Goal: Navigation & Orientation: Find specific page/section

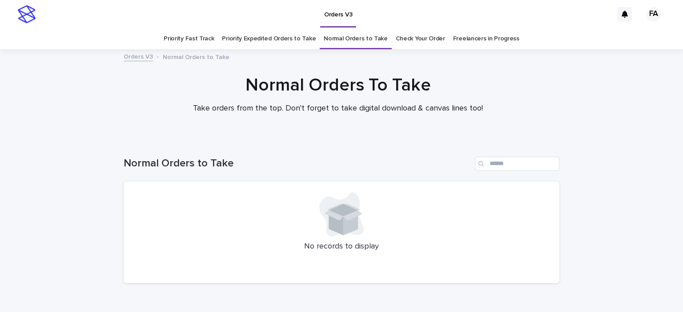
click at [431, 41] on link "Check Your Order" at bounding box center [420, 38] width 49 height 21
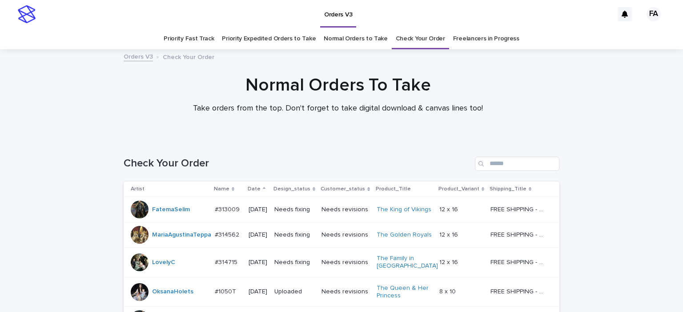
click at [296, 38] on link "Priority Expedited Orders to Take" at bounding box center [269, 38] width 94 height 21
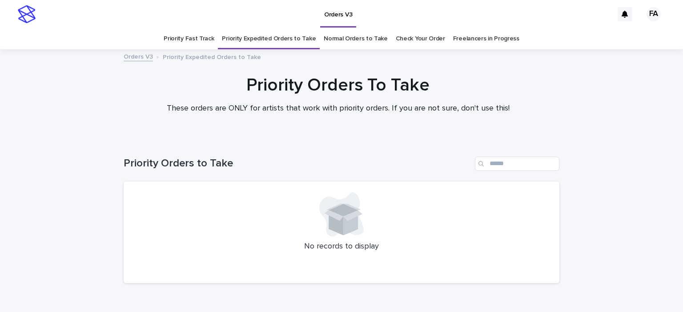
click at [202, 40] on link "Priority Fast Track" at bounding box center [189, 38] width 50 height 21
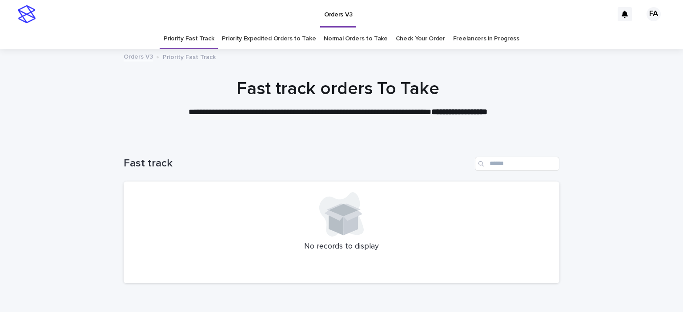
click at [347, 40] on link "Normal Orders to Take" at bounding box center [356, 38] width 64 height 21
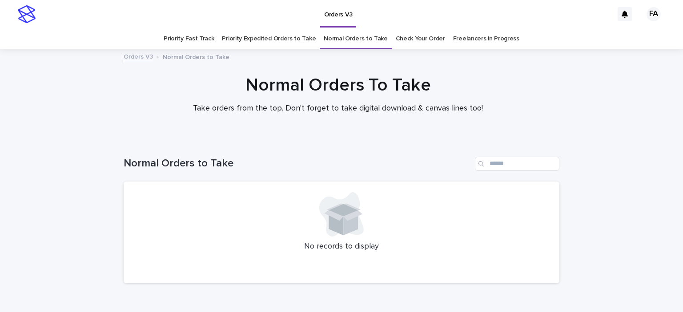
click at [396, 36] on link "Check Your Order" at bounding box center [420, 38] width 49 height 21
